Goal: Navigation & Orientation: Find specific page/section

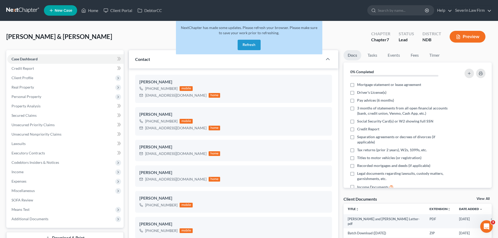
click at [254, 45] on button "Refresh" at bounding box center [249, 45] width 23 height 10
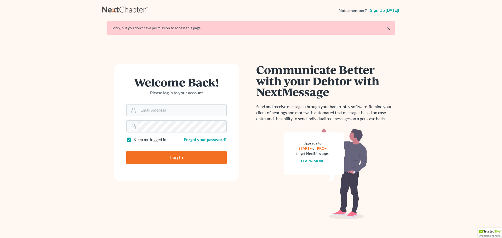
type input "[PERSON_NAME][EMAIL_ADDRESS][DOMAIN_NAME]"
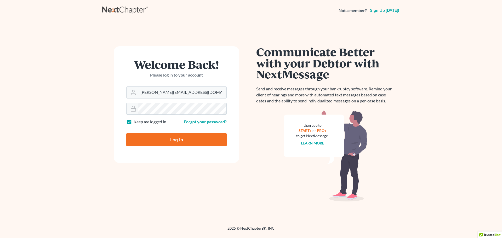
click at [174, 141] on input "Log In" at bounding box center [176, 139] width 100 height 13
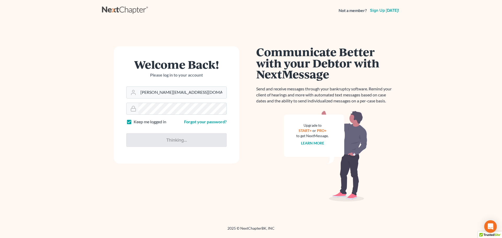
type input "Thinking..."
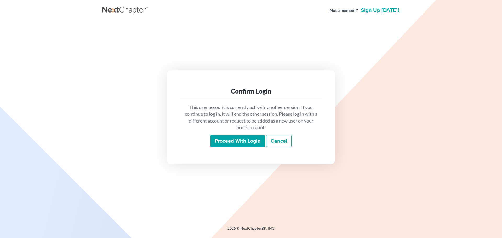
click at [232, 144] on input "Proceed with login" at bounding box center [237, 141] width 54 height 12
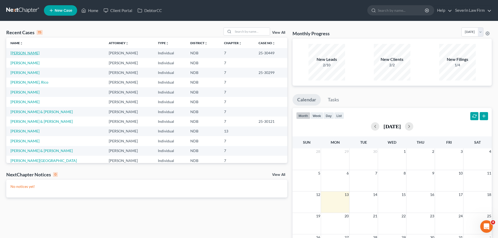
click at [28, 55] on link "[PERSON_NAME]" at bounding box center [24, 53] width 29 height 4
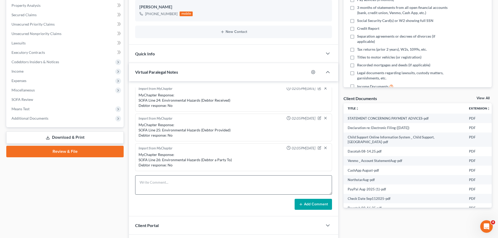
scroll to position [131, 0]
